Goal: Check status

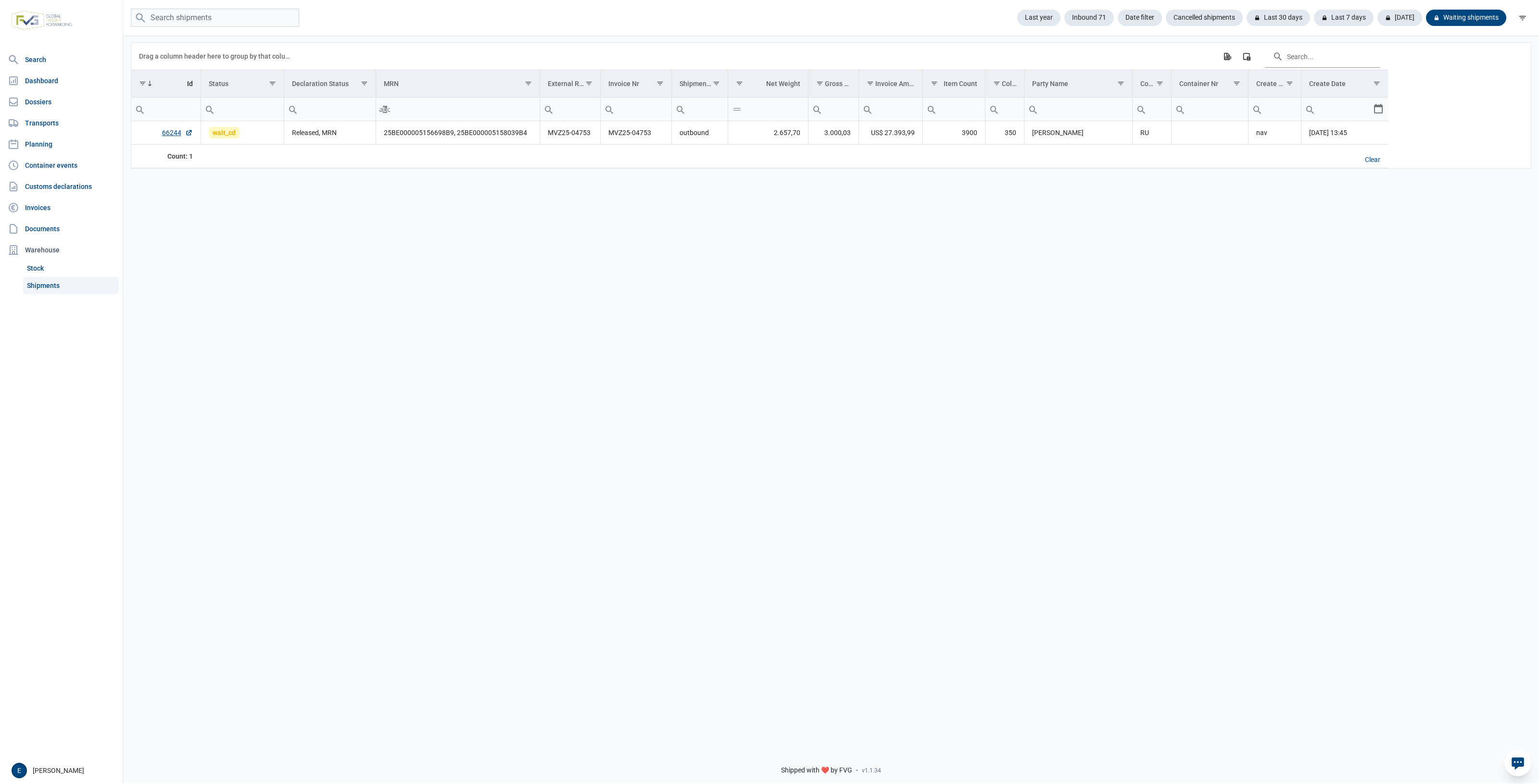
drag, startPoint x: 1437, startPoint y: 265, endPoint x: 1366, endPoint y: 257, distance: 71.4
click at [1436, 263] on div "Data grid with 1 rows and 17 columns Drag a column header here to group by that…" at bounding box center [831, 388] width 1416 height 707
drag, startPoint x: 773, startPoint y: 353, endPoint x: 547, endPoint y: 315, distance: 229.2
click at [547, 315] on div "Data grid with 1 rows and 17 columns Drag a column header here to group by that…" at bounding box center [831, 388] width 1416 height 707
click at [541, 306] on div "Data grid with 2 rows and 17 columns Drag a column header here to group by that…" at bounding box center [831, 388] width 1416 height 707
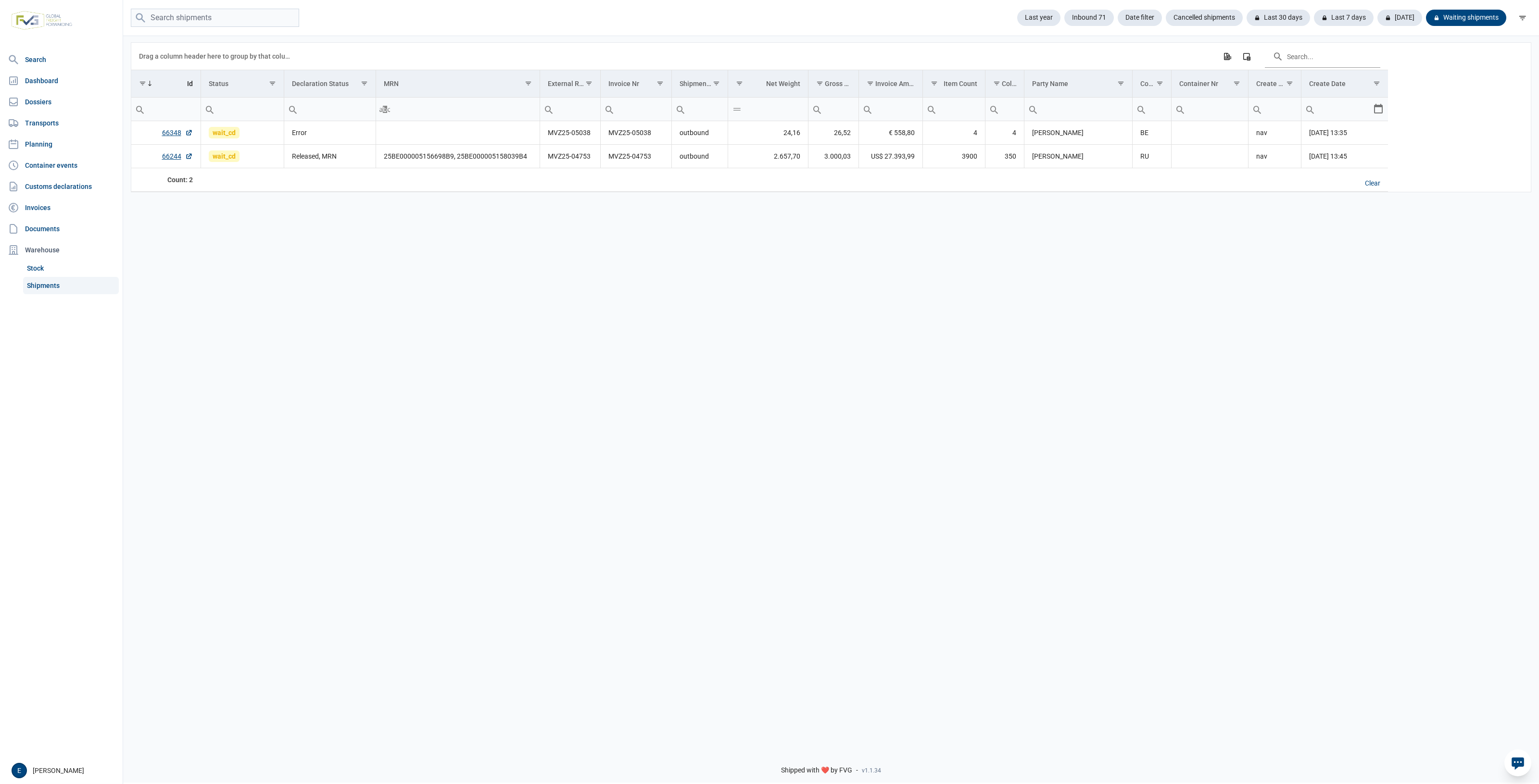
drag, startPoint x: 704, startPoint y: 335, endPoint x: 499, endPoint y: 318, distance: 205.7
click at [499, 318] on div "Data grid with 2 rows and 17 columns Drag a column header here to group by that…" at bounding box center [831, 388] width 1416 height 707
drag, startPoint x: 834, startPoint y: 330, endPoint x: 756, endPoint y: 325, distance: 78.2
click at [756, 325] on div "Data grid with 2 rows and 17 columns Drag a column header here to group by that…" at bounding box center [831, 388] width 1416 height 707
